Goal: Task Accomplishment & Management: Complete application form

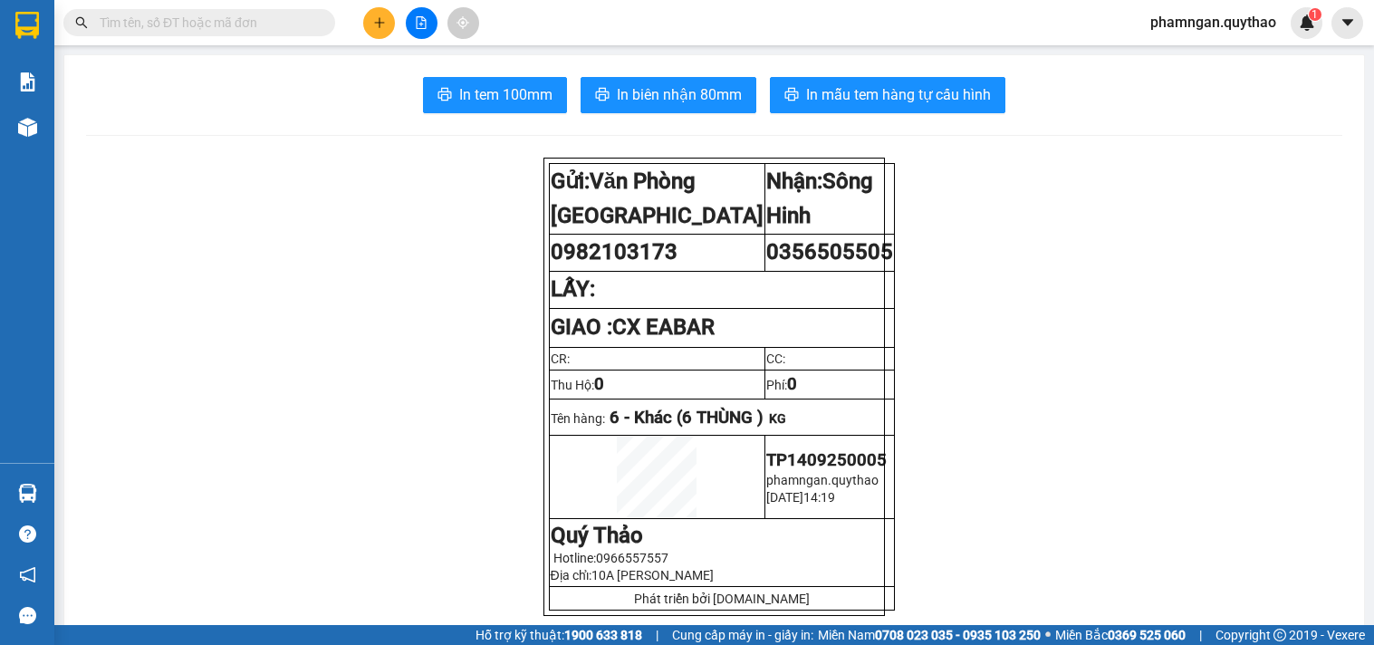
click at [374, 39] on div "Kết quả tìm kiếm ( 0 ) Bộ lọc No Data phamngan.quythao 1" at bounding box center [687, 22] width 1374 height 45
click at [373, 23] on icon "plus" at bounding box center [379, 22] width 13 height 13
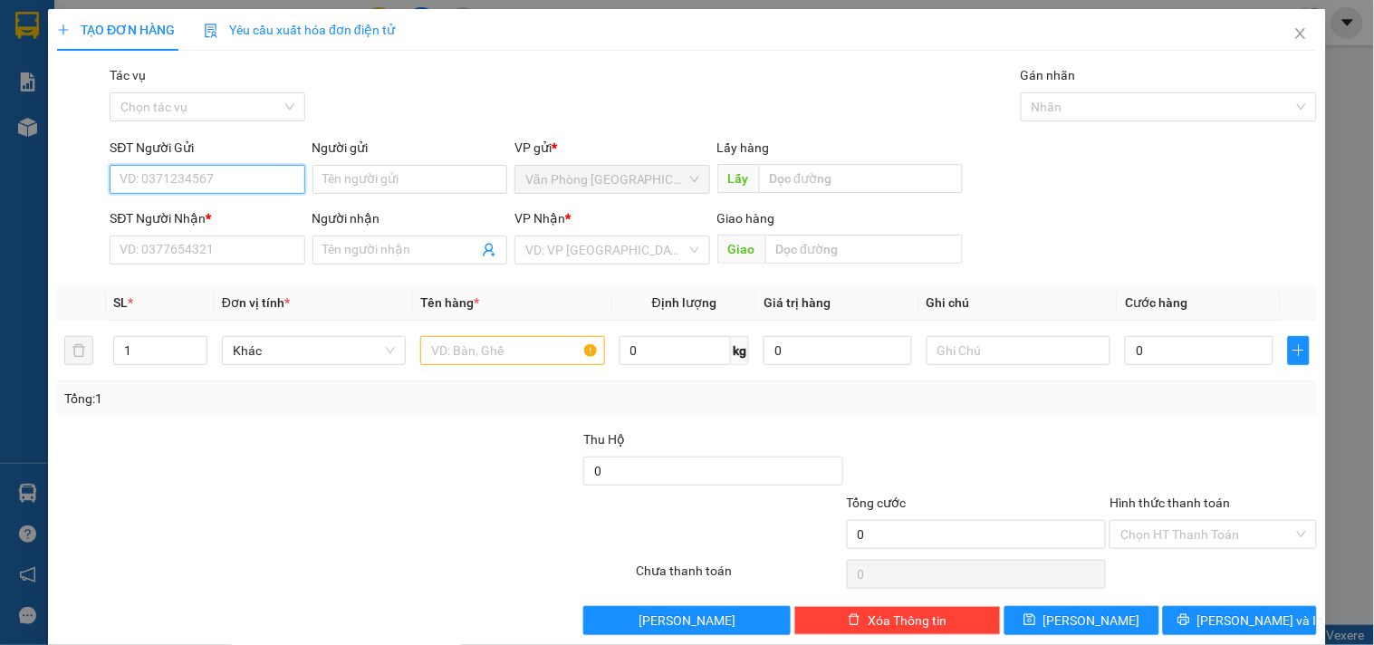
click at [254, 177] on input "SĐT Người Gửi" at bounding box center [207, 179] width 195 height 29
type input "0858196957"
drag, startPoint x: 155, startPoint y: 219, endPoint x: 164, endPoint y: 218, distance: 9.1
click at [164, 218] on div "0858196957" at bounding box center [205, 216] width 171 height 20
type input "0905348768"
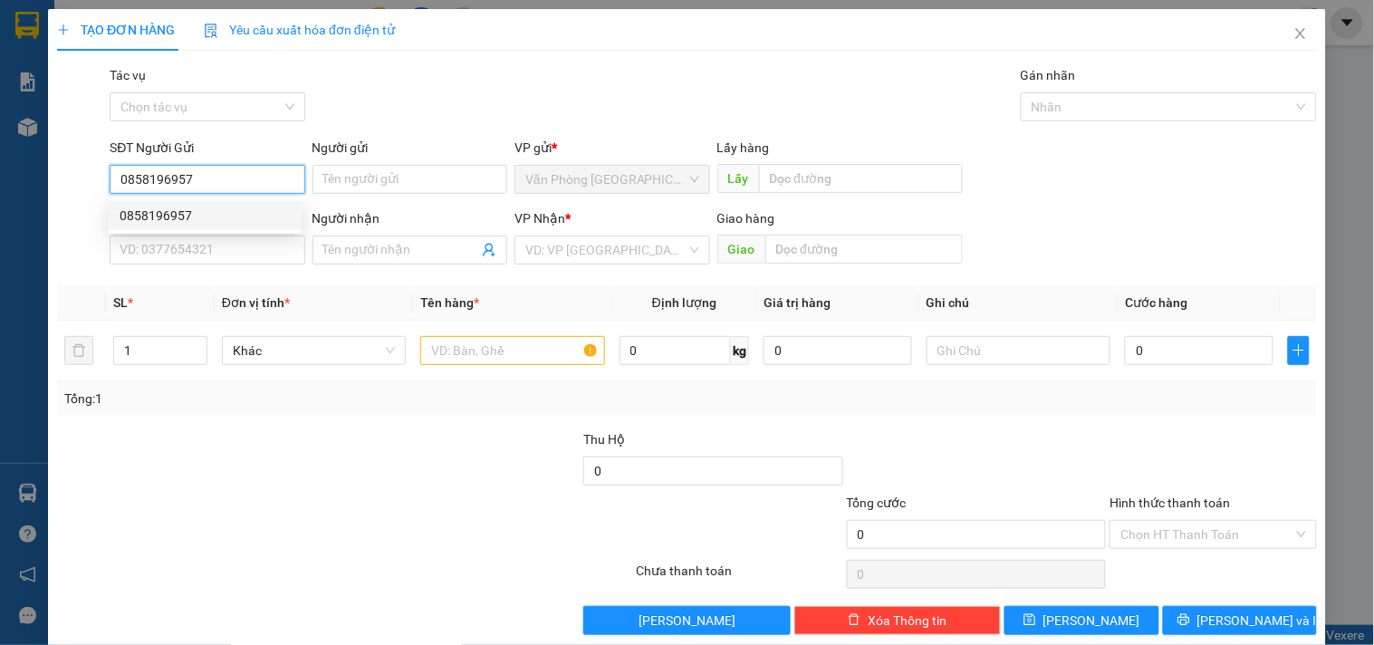
type input "KM12"
type input "0858196957"
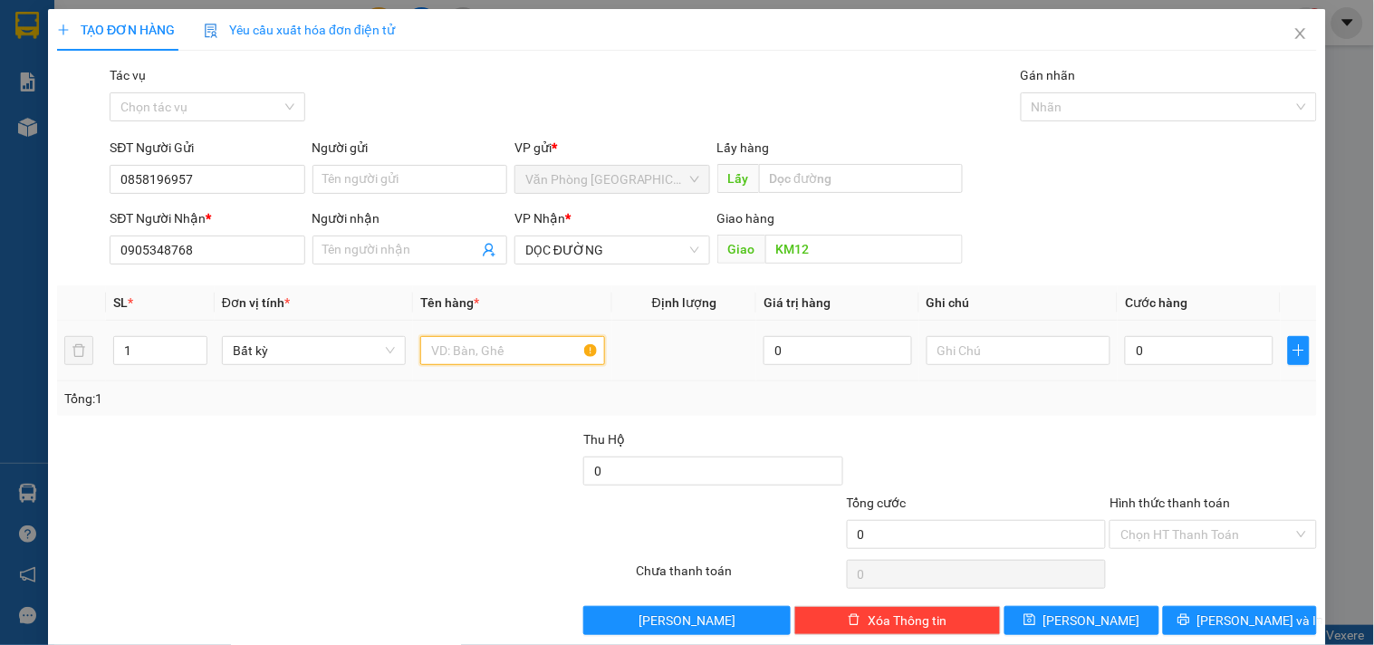
click at [498, 358] on input "text" at bounding box center [512, 350] width 184 height 29
drag, startPoint x: 103, startPoint y: 255, endPoint x: 10, endPoint y: 254, distance: 93.3
click at [10, 254] on div "TẠO ĐƠN HÀNG Yêu cầu xuất hóa đơn điện tử Transit Pickup Surcharge Ids Transit …" at bounding box center [687, 322] width 1374 height 645
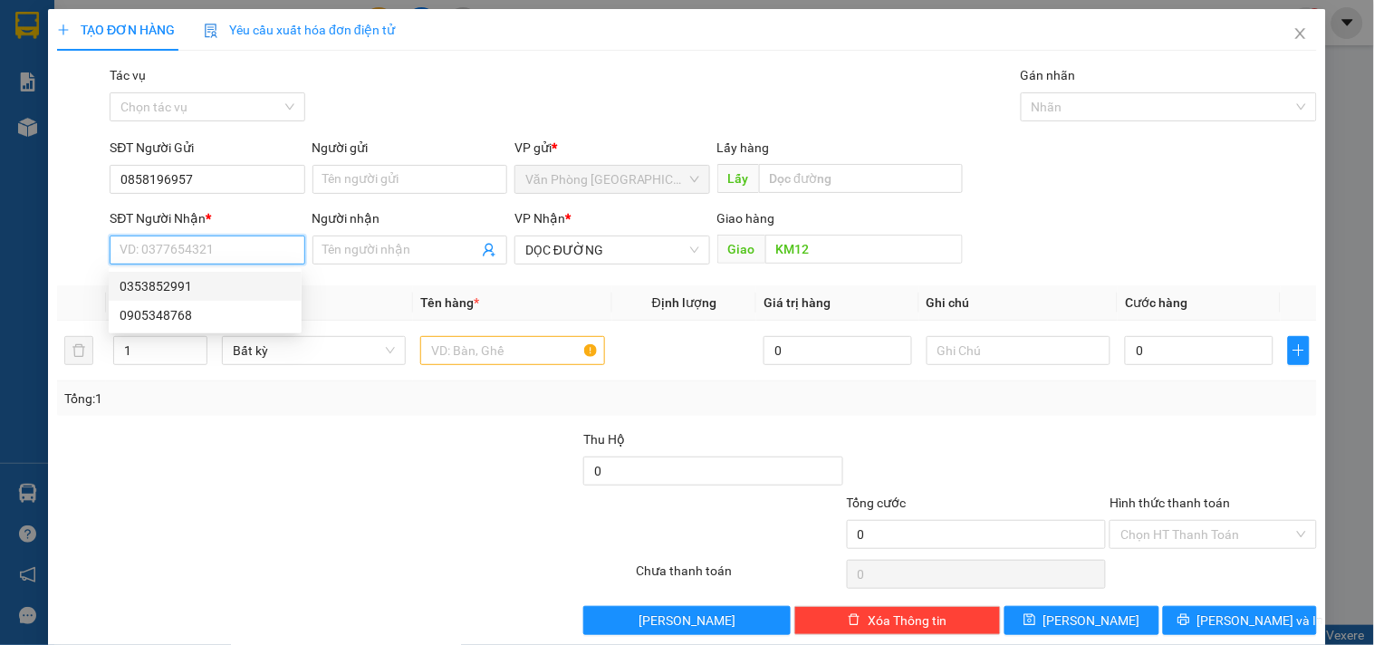
click at [148, 287] on div "0353852991" at bounding box center [205, 286] width 171 height 20
type input "0353852991"
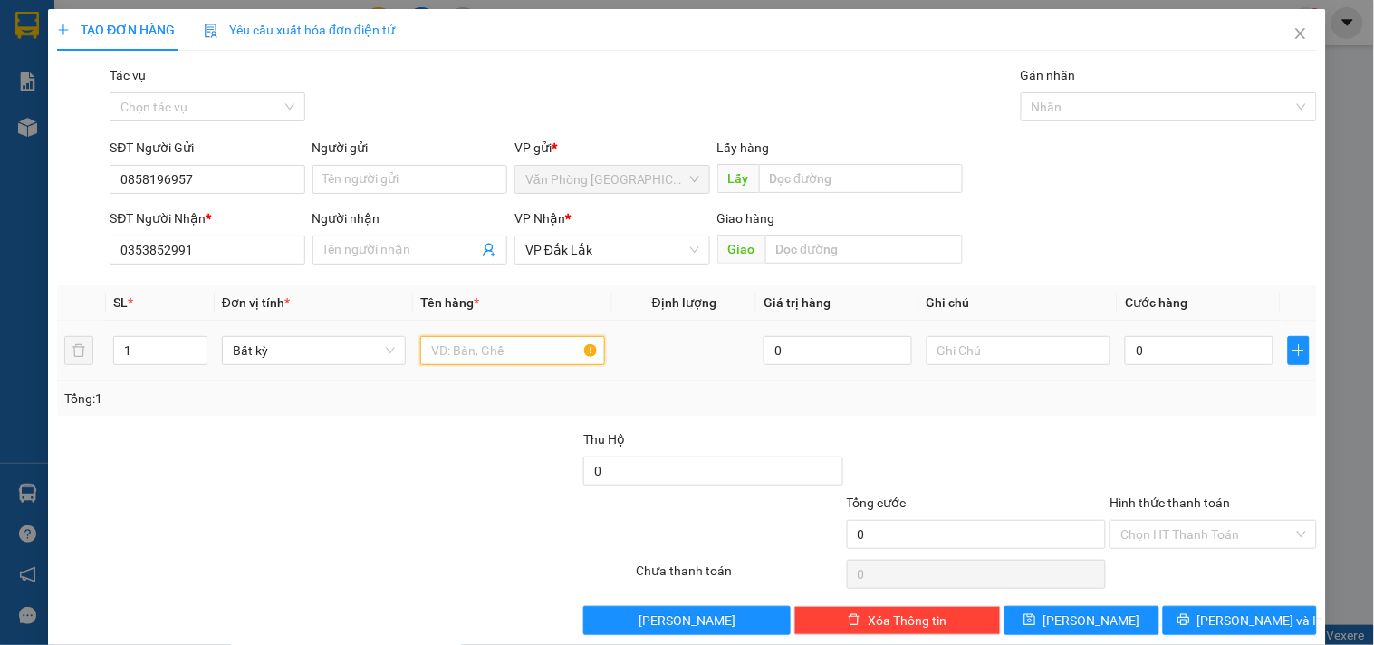
click at [505, 351] on input "text" at bounding box center [512, 350] width 184 height 29
type input "1 THÙNG XỐP"
click at [1193, 365] on input "0" at bounding box center [1199, 350] width 149 height 29
type input "1"
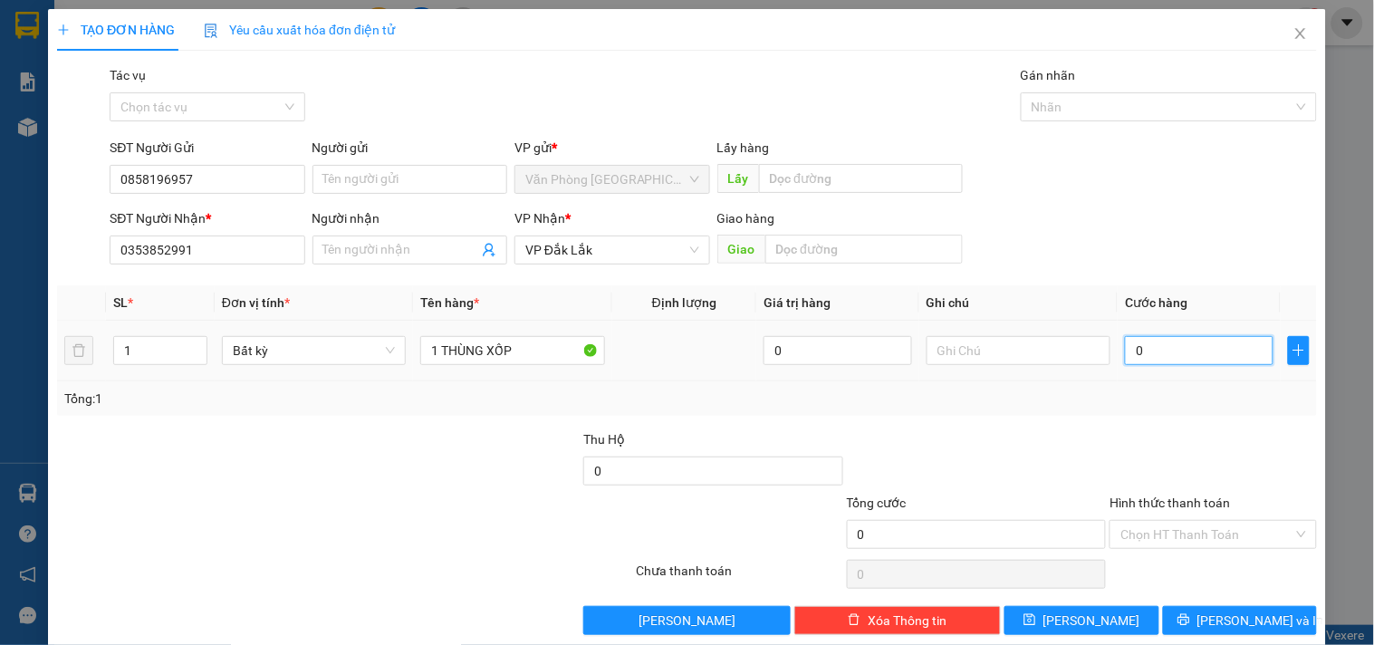
type input "1"
type input "10"
type input "100"
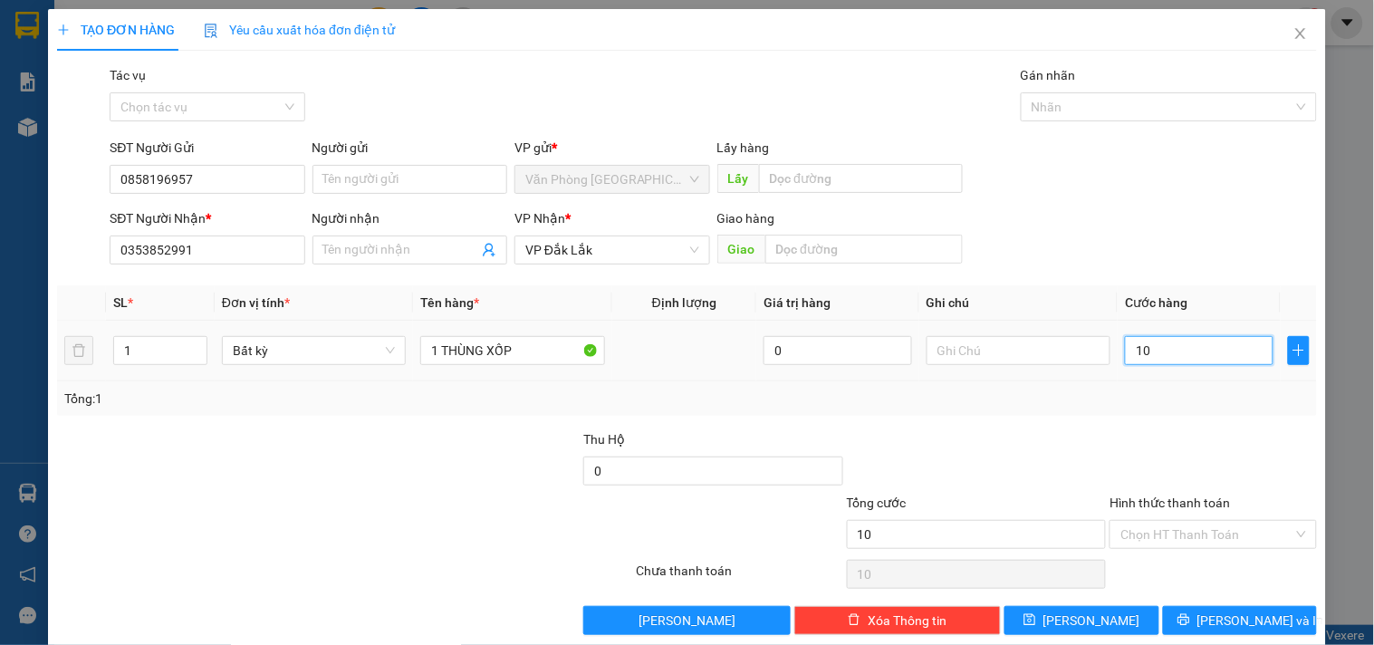
type input "100"
type input "1.000"
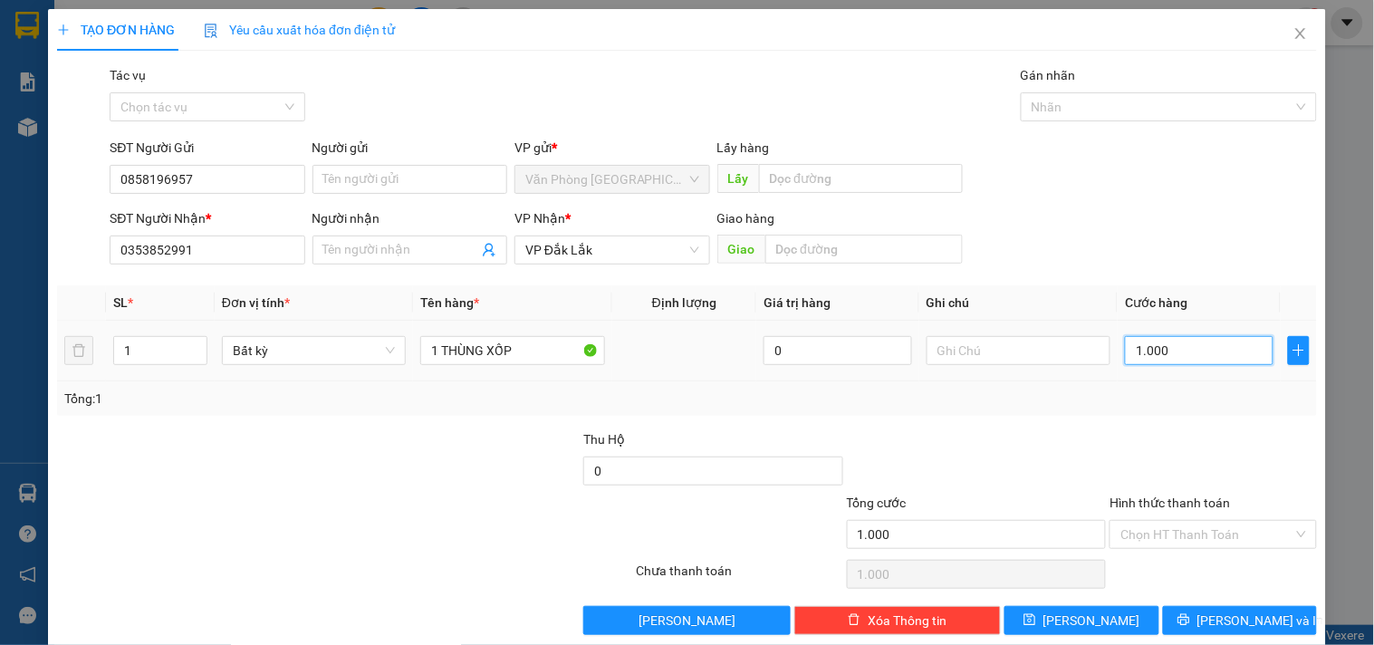
type input "10.000"
type input "100.000"
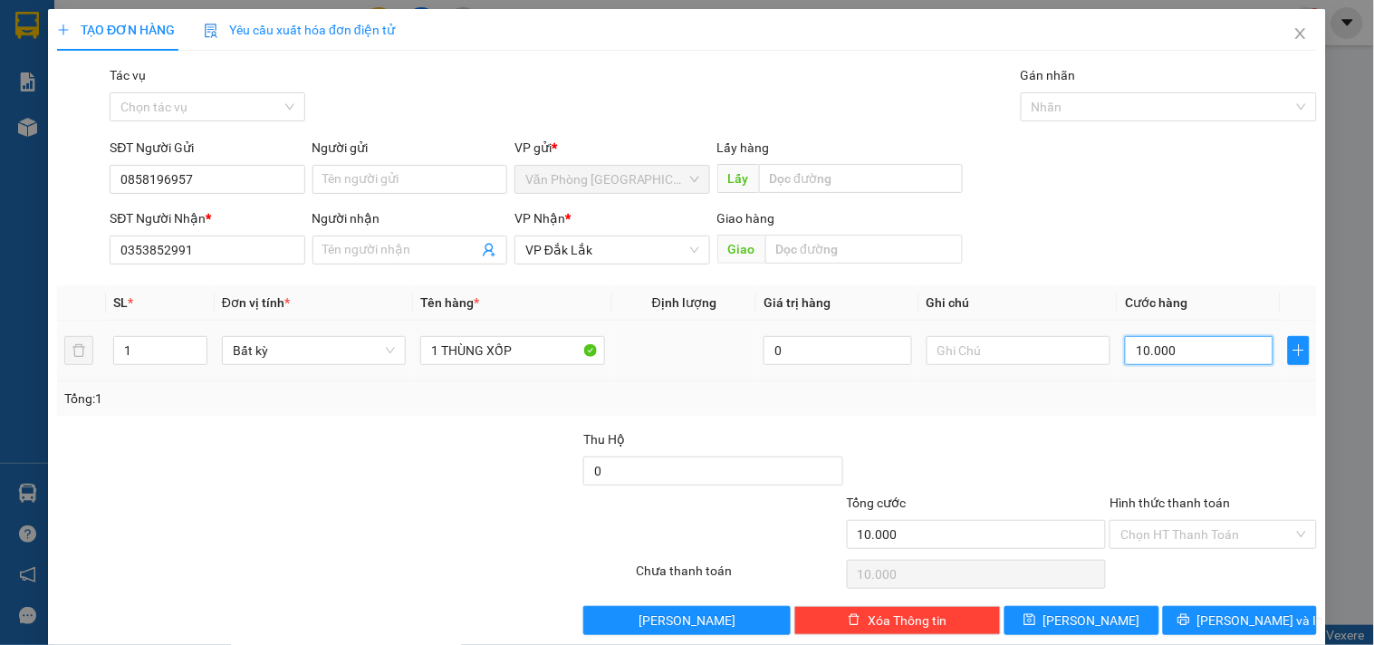
type input "100.000"
click at [1227, 530] on input "Hình thức thanh toán" at bounding box center [1206, 534] width 172 height 27
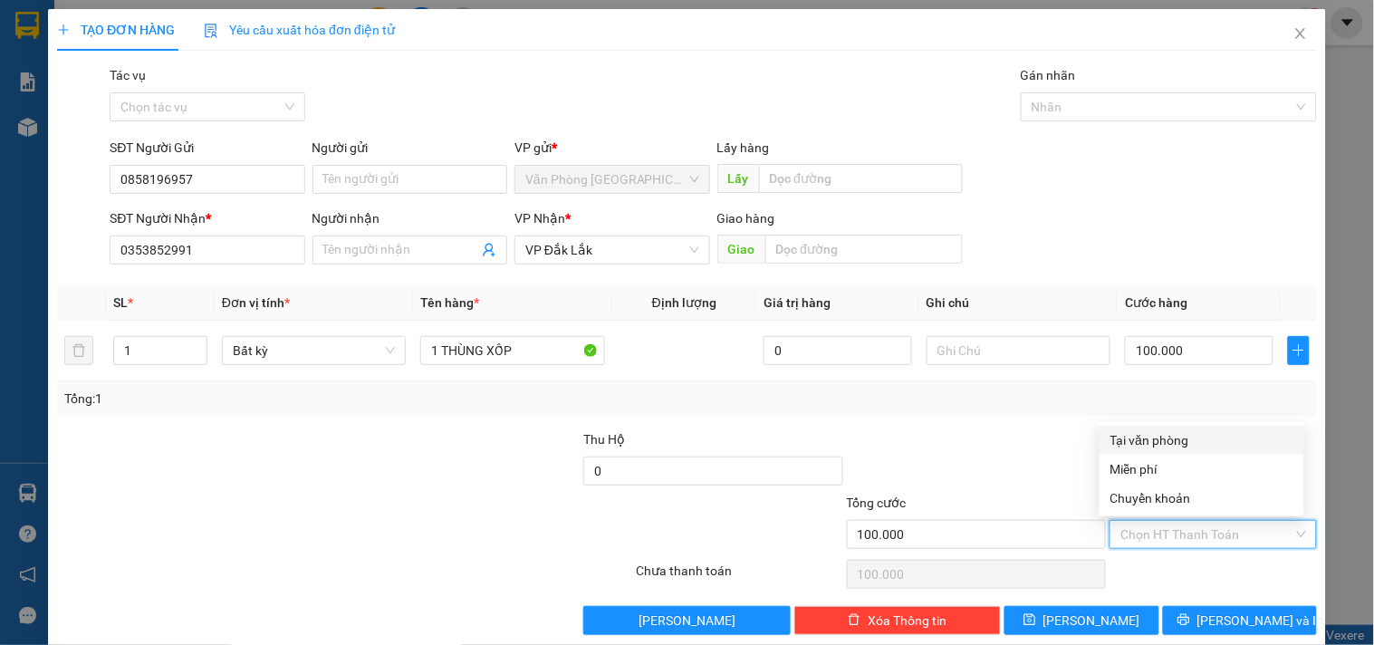
click at [1173, 436] on div "Tại văn phòng" at bounding box center [1201, 440] width 183 height 20
type input "0"
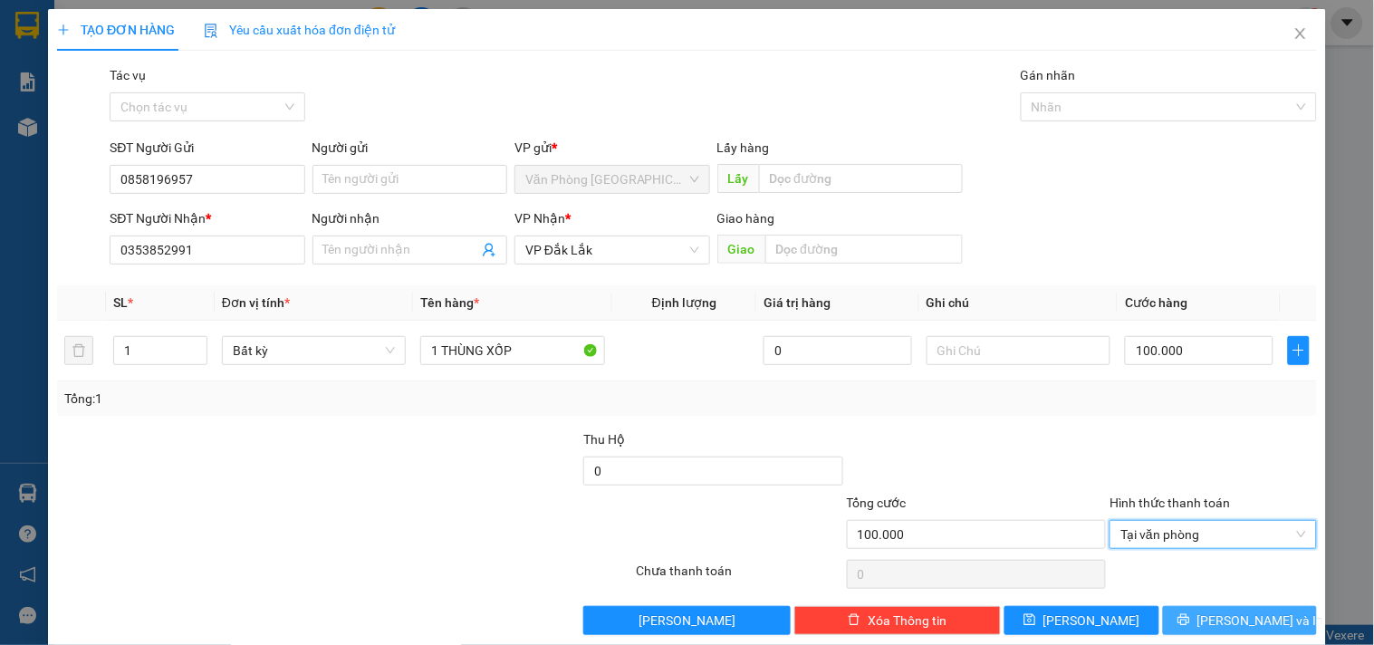
click at [1205, 628] on button "[PERSON_NAME] và In" at bounding box center [1240, 620] width 154 height 29
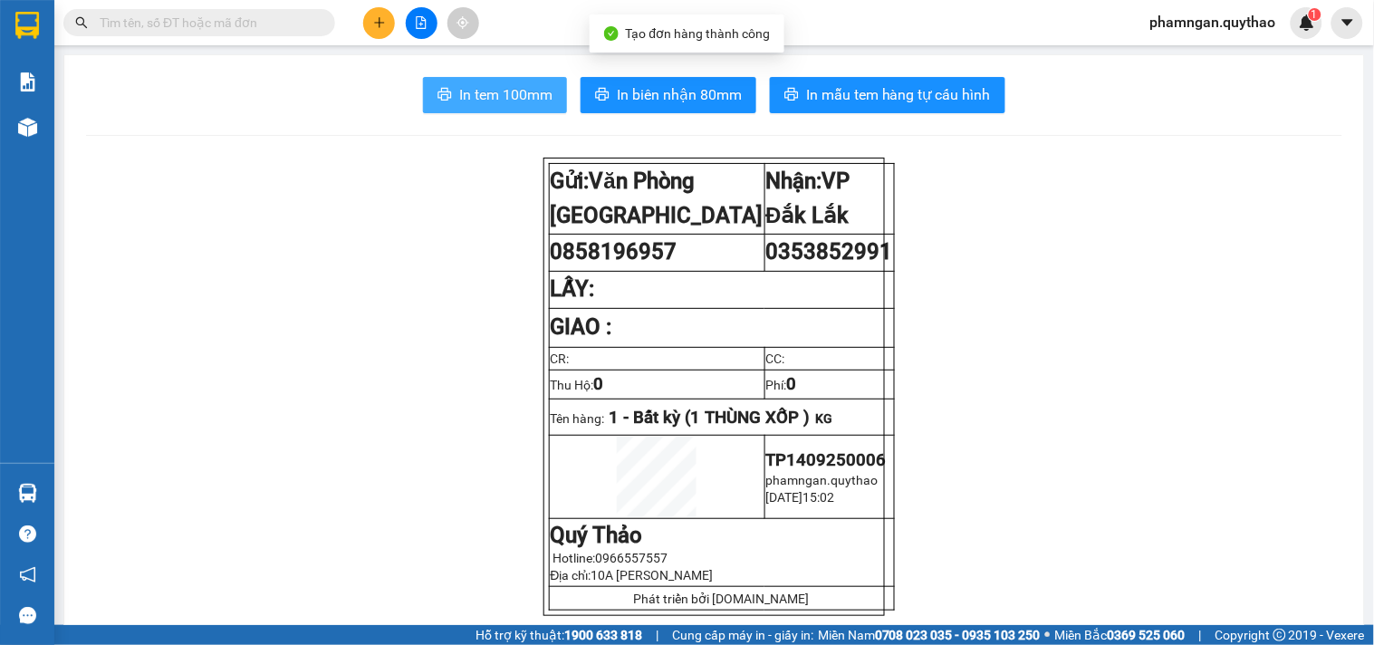
click at [493, 97] on span "In tem 100mm" at bounding box center [505, 94] width 93 height 23
click at [495, 101] on span "In tem 100mm" at bounding box center [505, 94] width 93 height 23
